Goal: Information Seeking & Learning: Learn about a topic

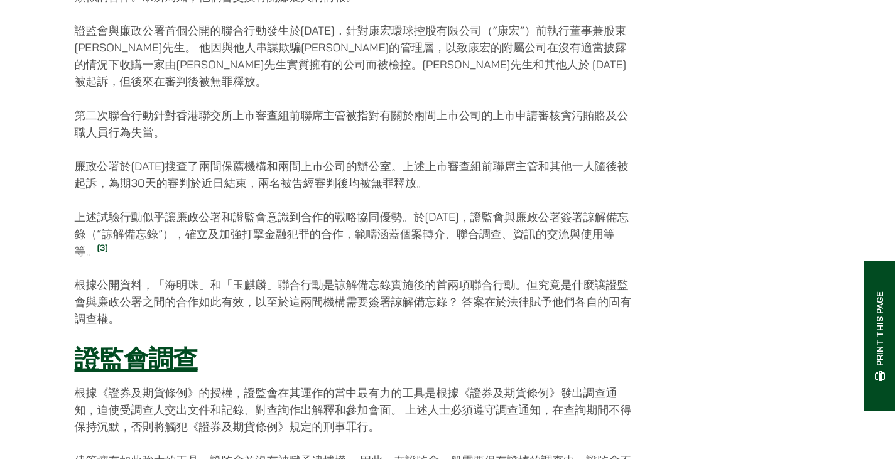
scroll to position [1005, 0]
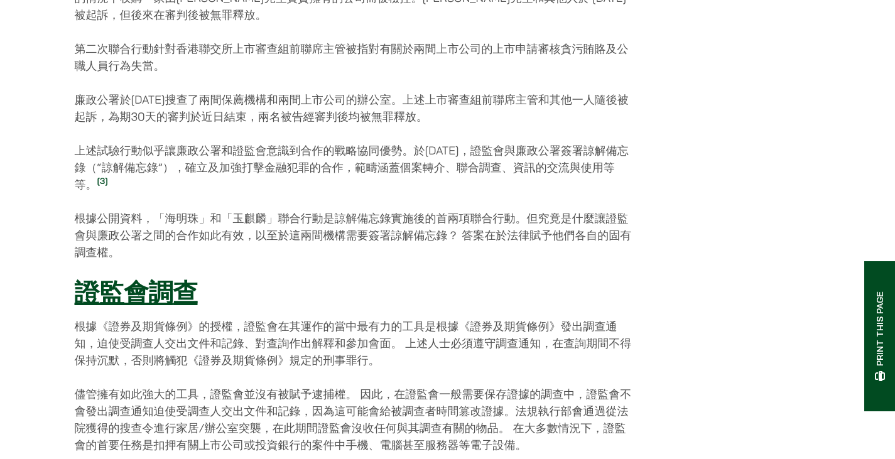
click at [105, 176] on sup "[3" at bounding box center [101, 181] width 8 height 11
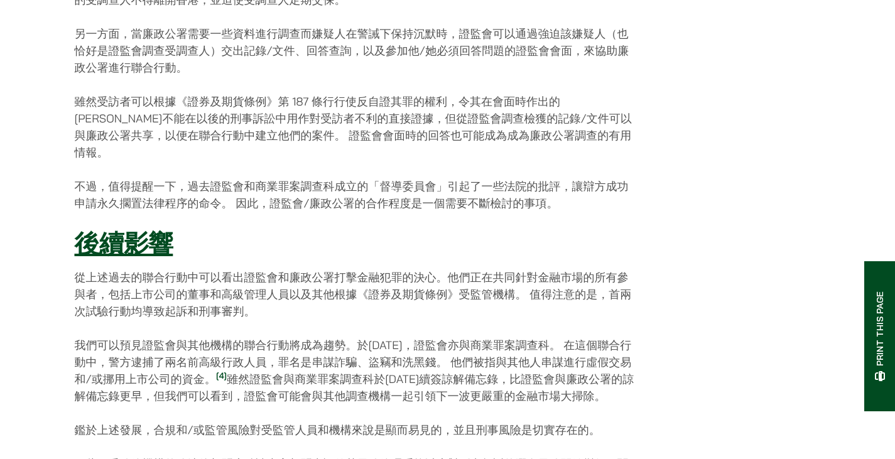
scroll to position [1946, 0]
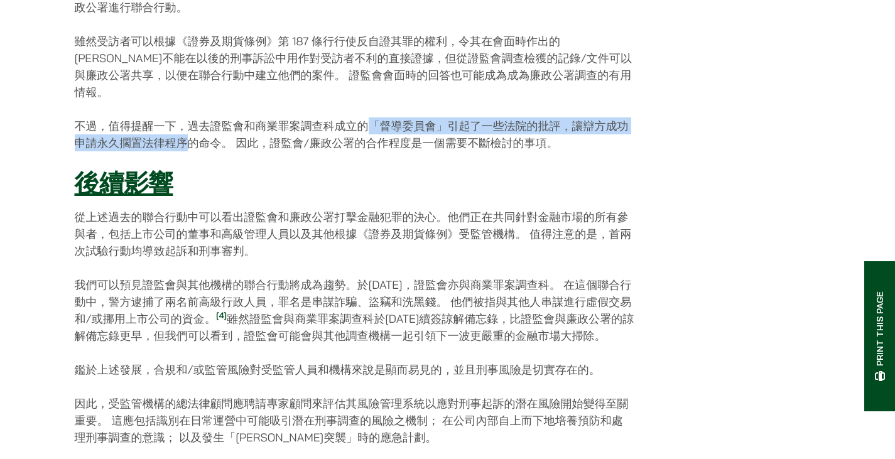
drag, startPoint x: 368, startPoint y: 98, endPoint x: 185, endPoint y: 114, distance: 183.4
click at [189, 117] on p "不過，值得提醒一下，過去證監會和商業罪案調查科成立的「督導委員會」引起了一些法院的批評，讓辯方成功申請永久擱置法律程序的命令。 因此，證監會/廉政公署的合作程…" at bounding box center [354, 134] width 559 height 34
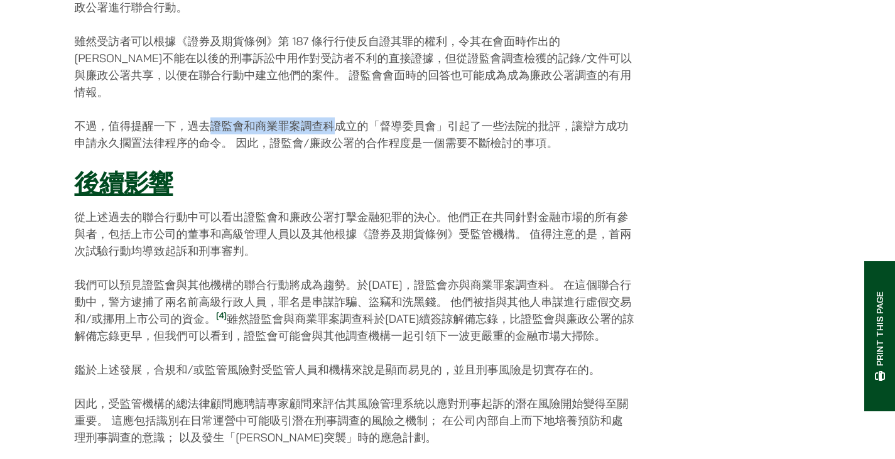
drag, startPoint x: 208, startPoint y: 102, endPoint x: 333, endPoint y: 103, distance: 124.3
click at [333, 117] on p "不過，值得提醒一下，過去證監會和商業罪案調查科成立的「督導委員會」引起了一些法院的批評，讓辯方成功申請永久擱置法律程序的命令。 因此，證監會/廉政公署的合作程…" at bounding box center [354, 134] width 559 height 34
copy p "證監會和商業罪案調查科"
click at [428, 287] on p "我們可以預見證監會與其他機構的聯合行動將成為趨勢。於[DATE]，證監會亦與商業罪案調查科。 在這個聯合行動中，警方逮捕了兩名前高級行政人員，罪名是串謀詐騙、…" at bounding box center [354, 310] width 559 height 68
